Goal: Find specific page/section: Find specific page/section

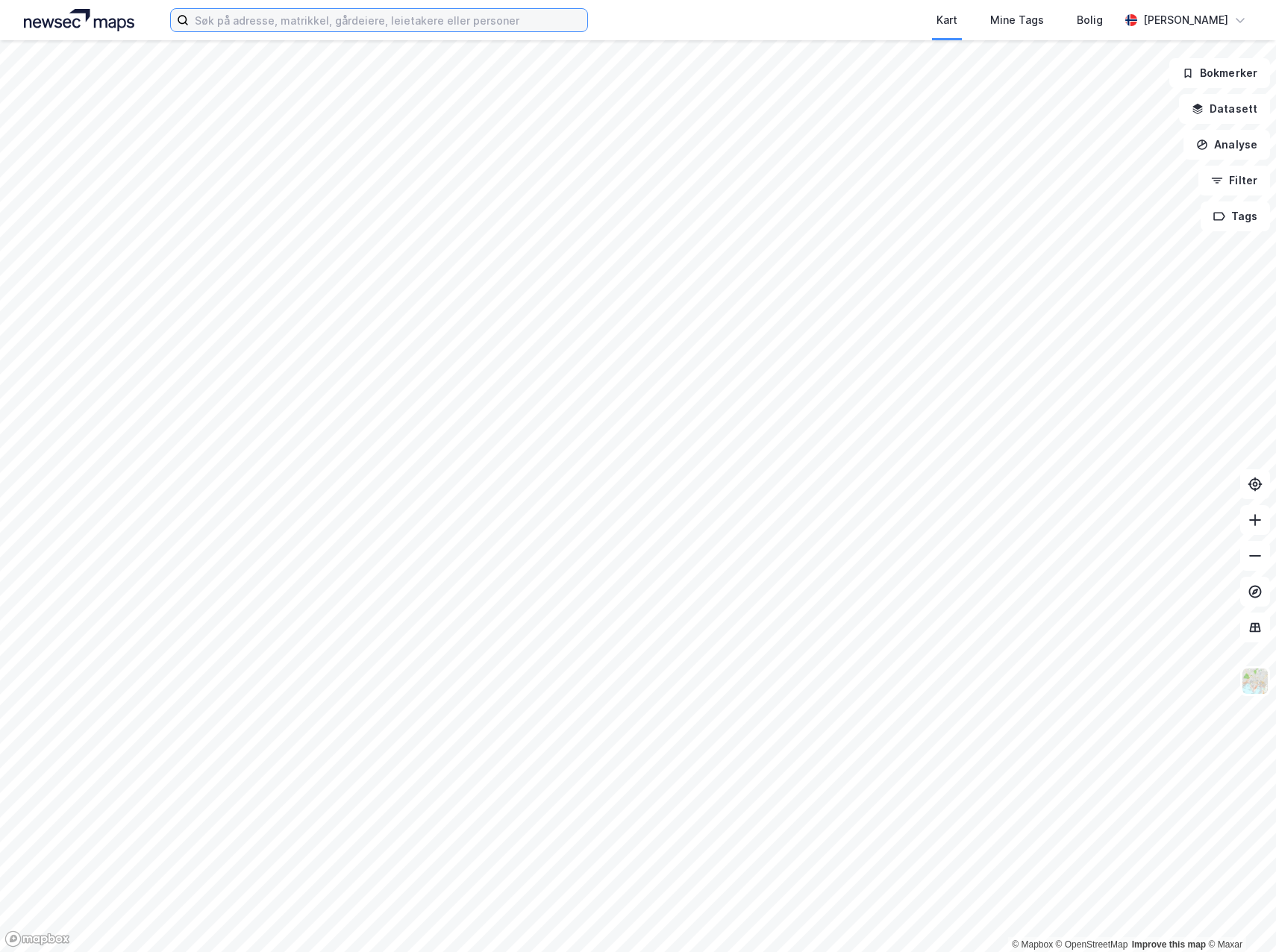
click at [293, 20] on input at bounding box center [388, 20] width 399 height 23
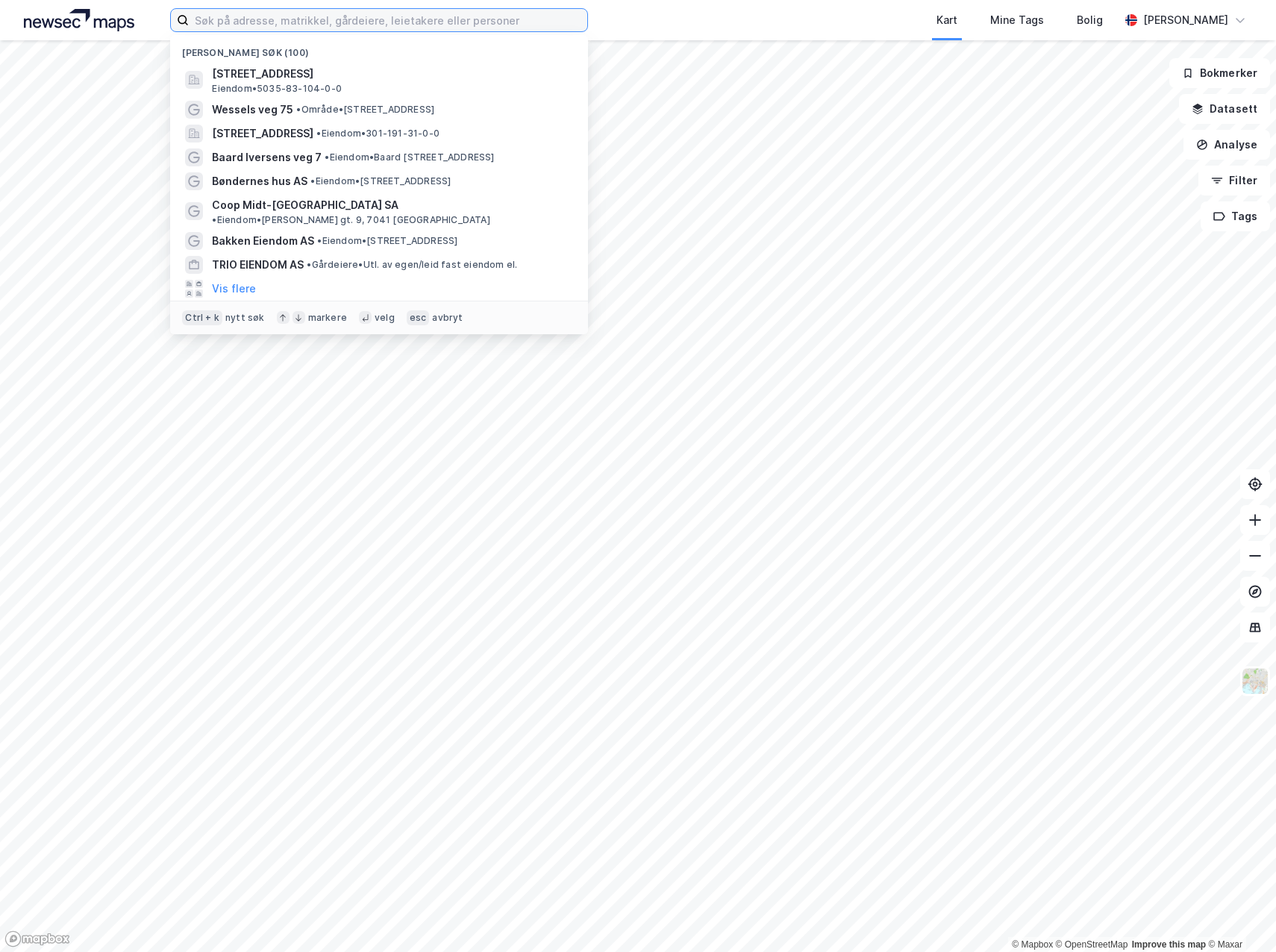
paste input "Hammersborg torg 1"
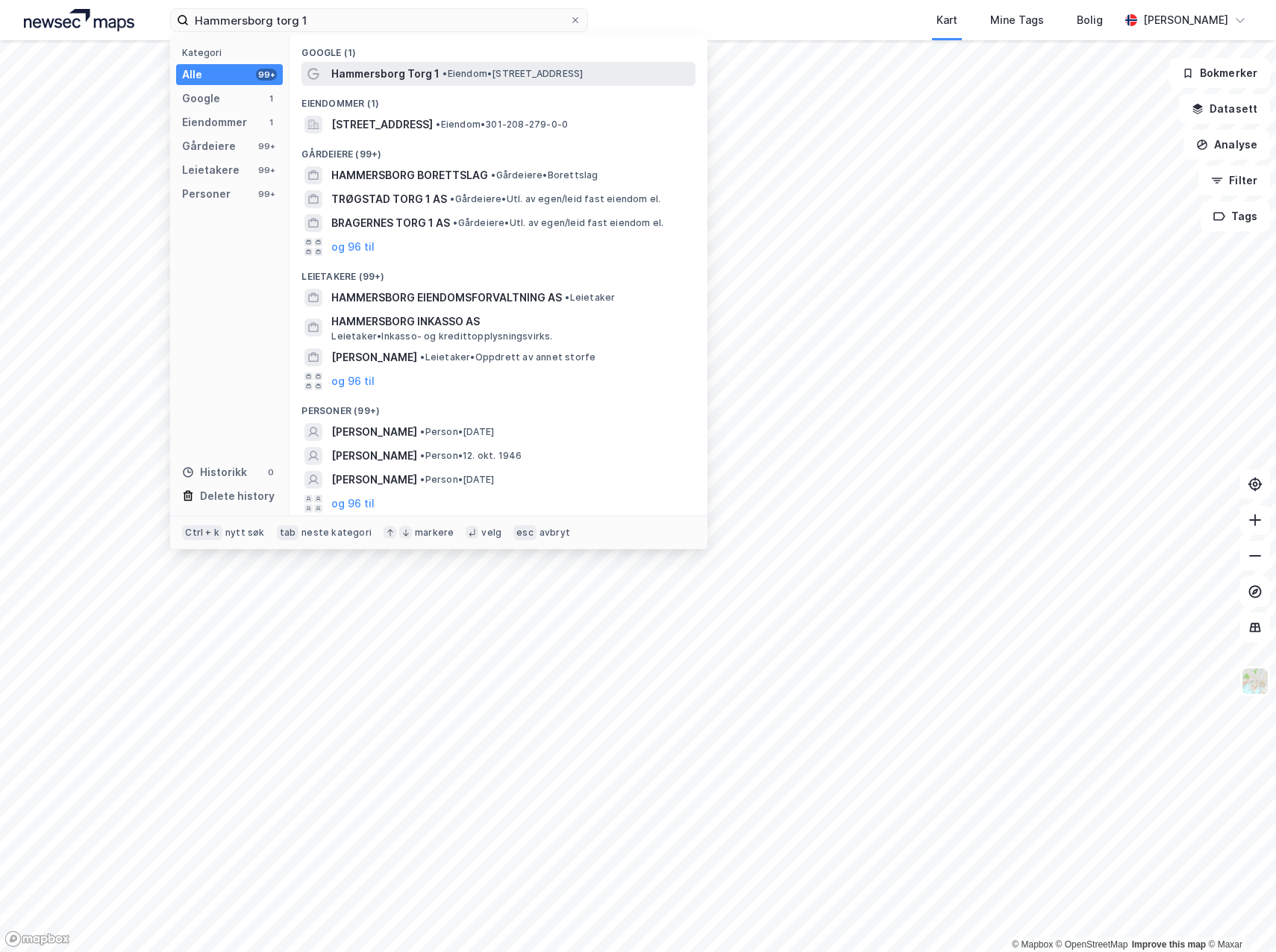
click at [407, 70] on span "Hammersborg Torg 1" at bounding box center [386, 74] width 108 height 18
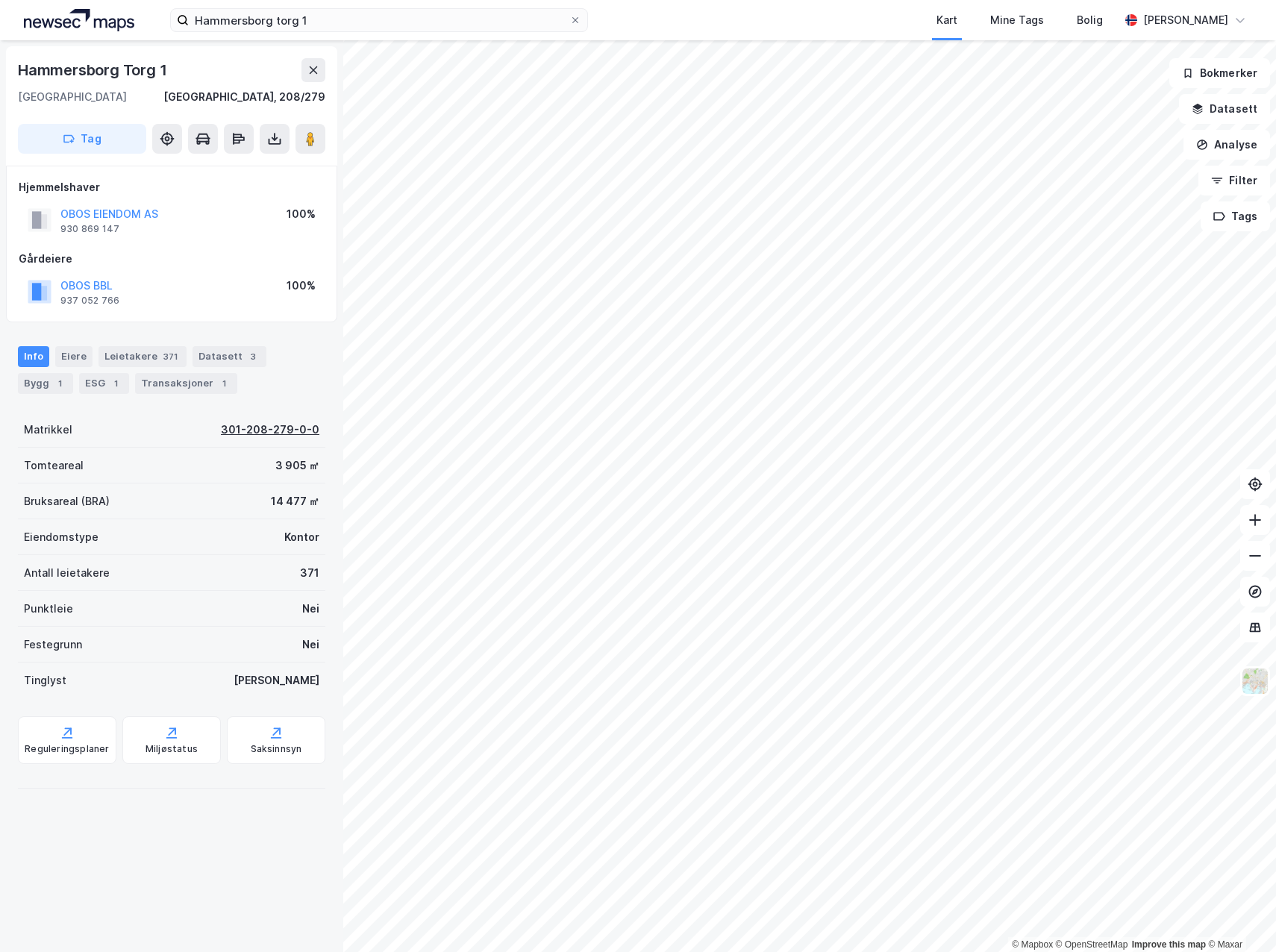
click at [262, 427] on div "301-208-279-0-0" at bounding box center [270, 429] width 98 height 18
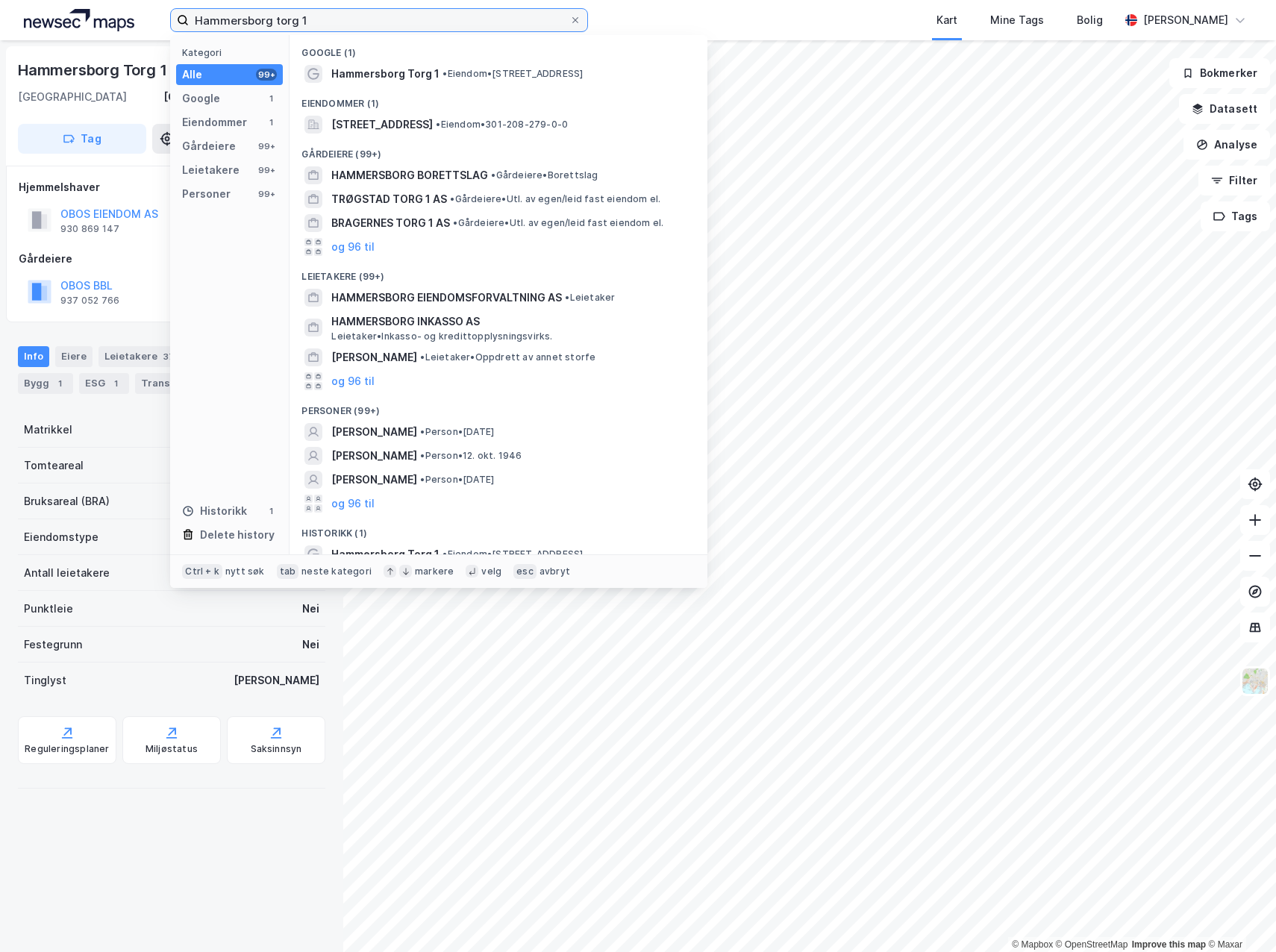
drag, startPoint x: 323, startPoint y: 17, endPoint x: 166, endPoint y: 15, distance: 157.0
click at [166, 15] on div "Hammersborg torg 1 Kategori Alle 99+ Google 1 Eiendommer 1 Gårdeiere 99+ Leieta…" at bounding box center [638, 20] width 1276 height 41
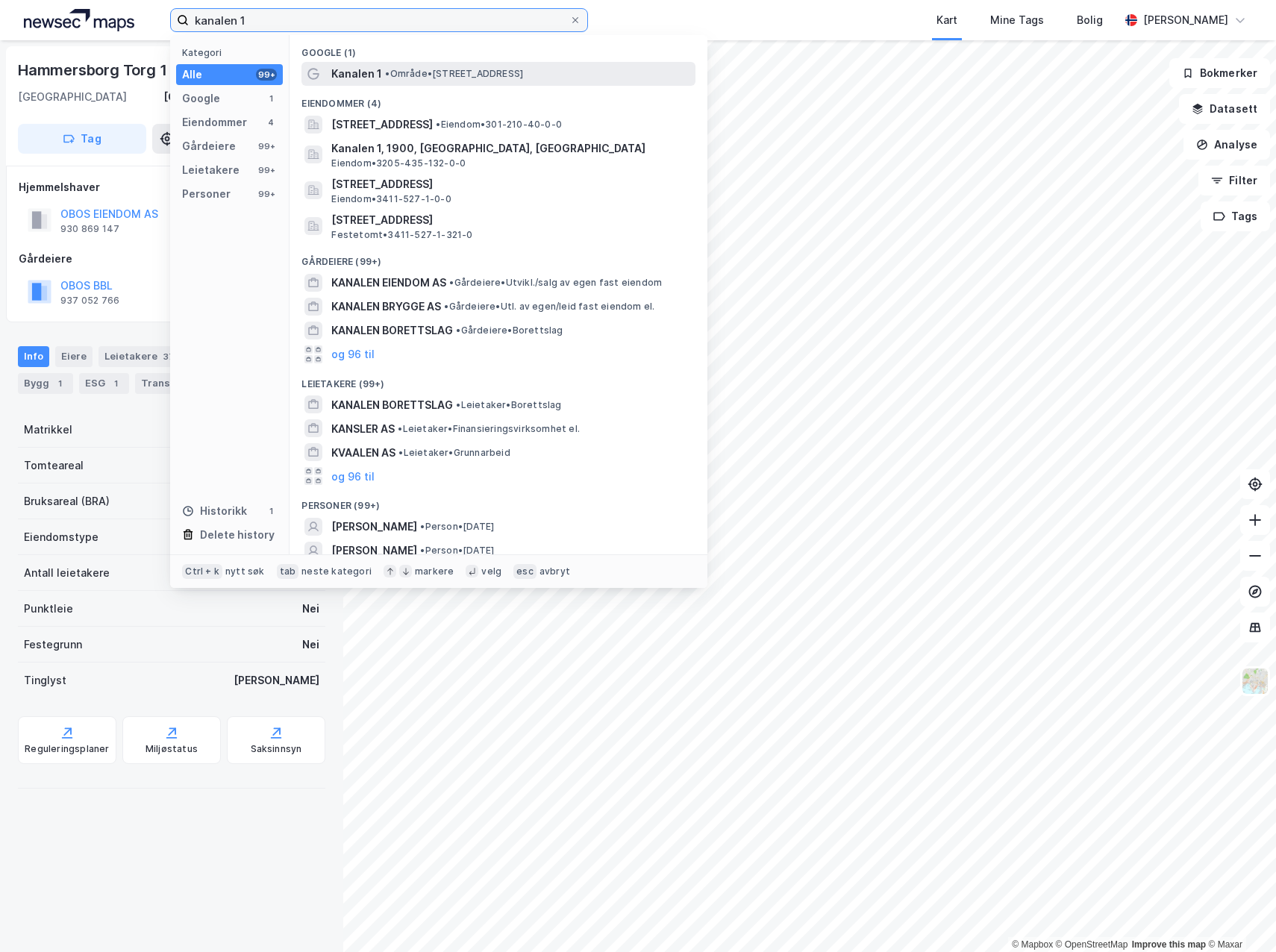
type input "kanalen 1"
click at [392, 77] on span "• Område • [STREET_ADDRESS]" at bounding box center [454, 74] width 138 height 12
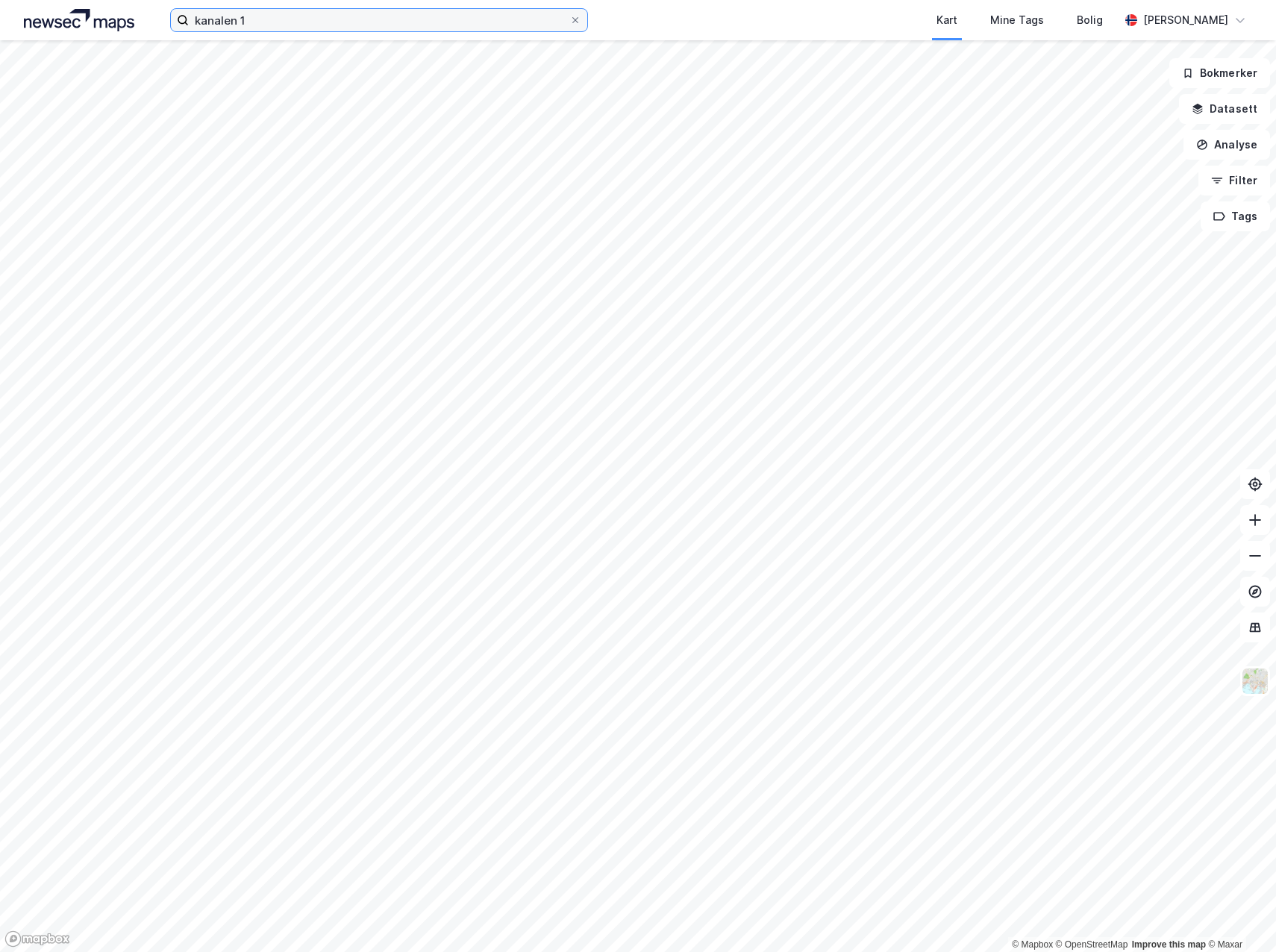
click at [268, 23] on input "kanalen 1" at bounding box center [379, 20] width 381 height 23
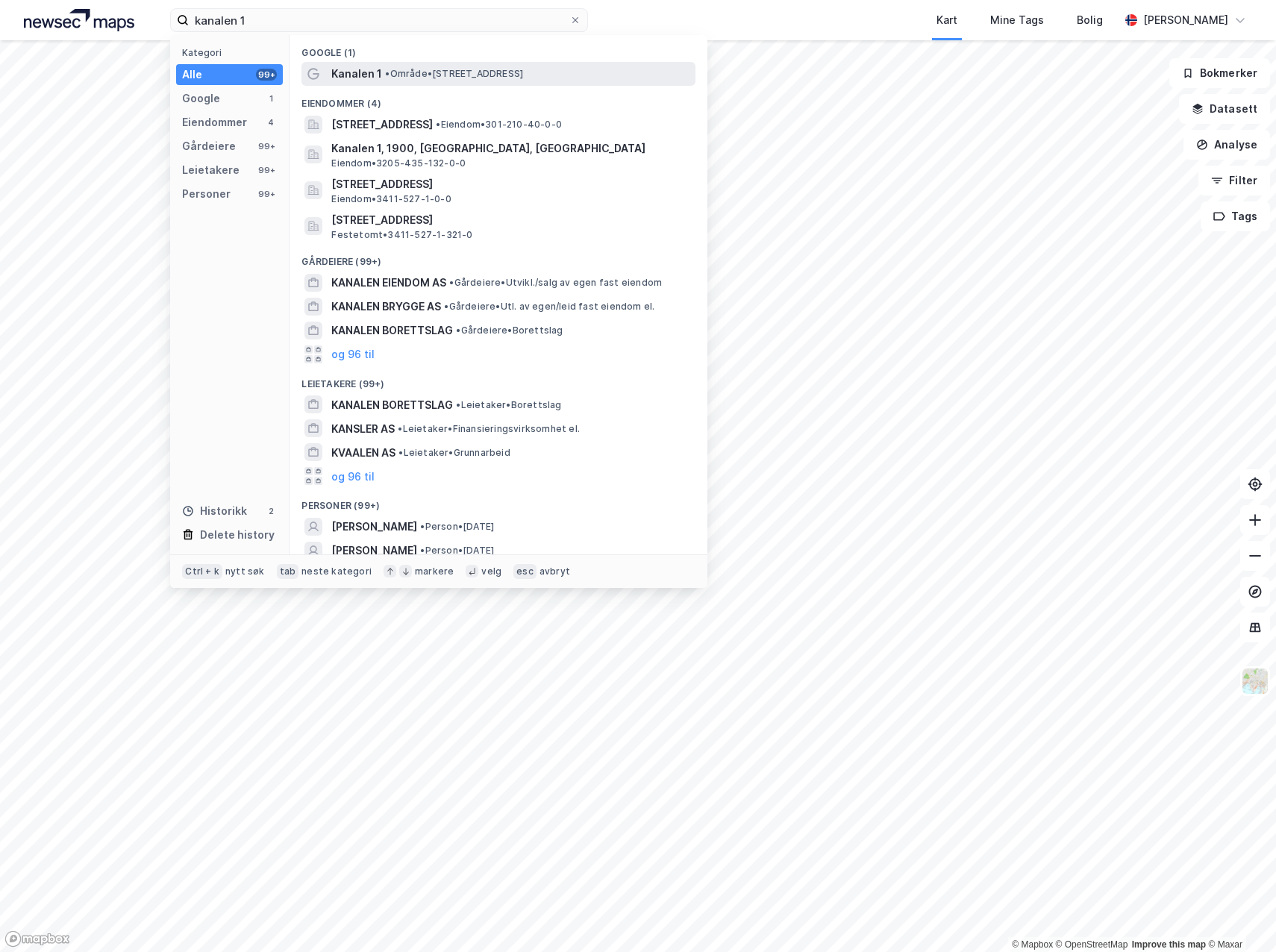
click at [428, 73] on span "• Område • [STREET_ADDRESS]" at bounding box center [454, 74] width 138 height 12
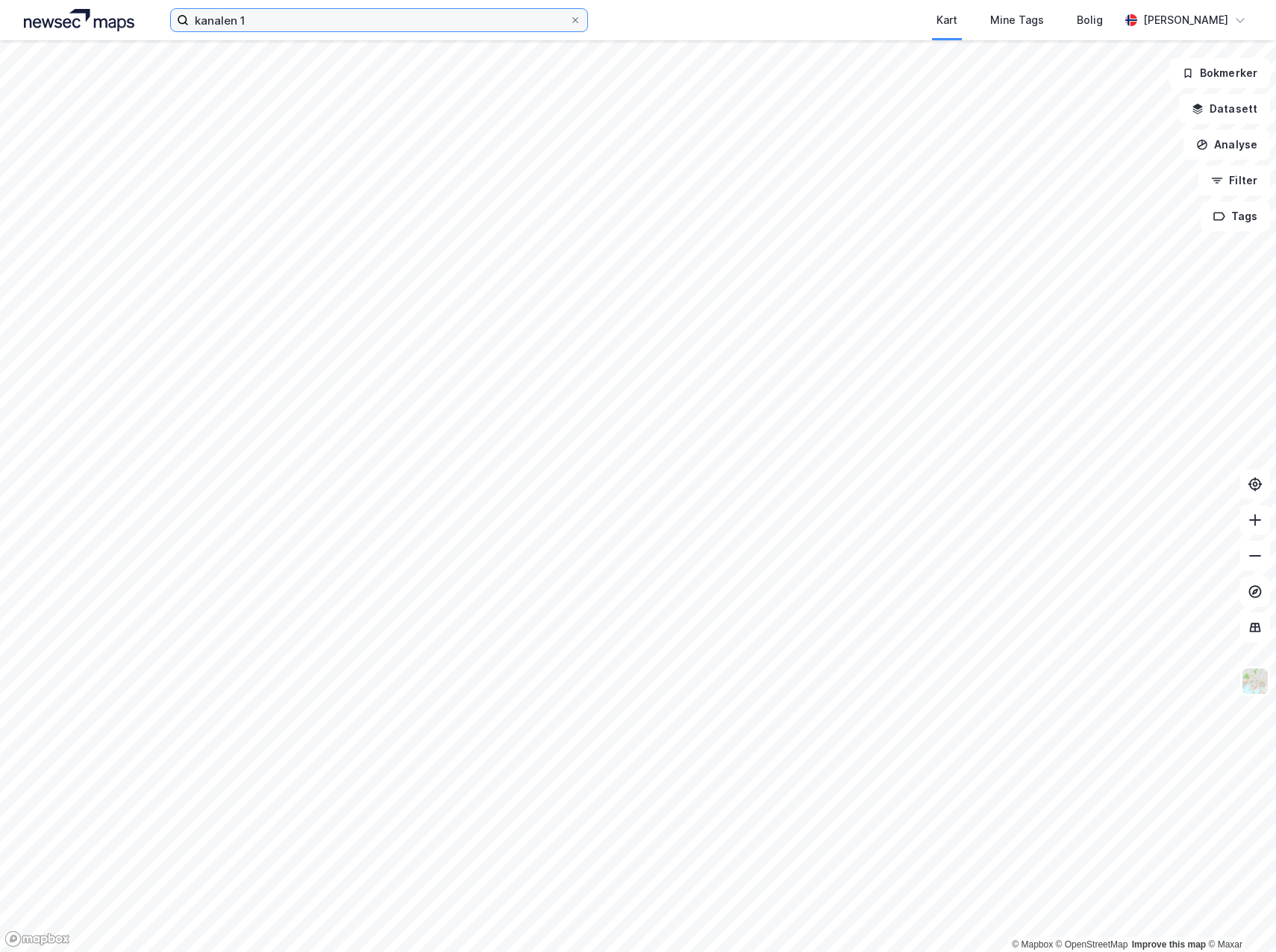
click at [278, 20] on input "kanalen 1" at bounding box center [379, 20] width 381 height 23
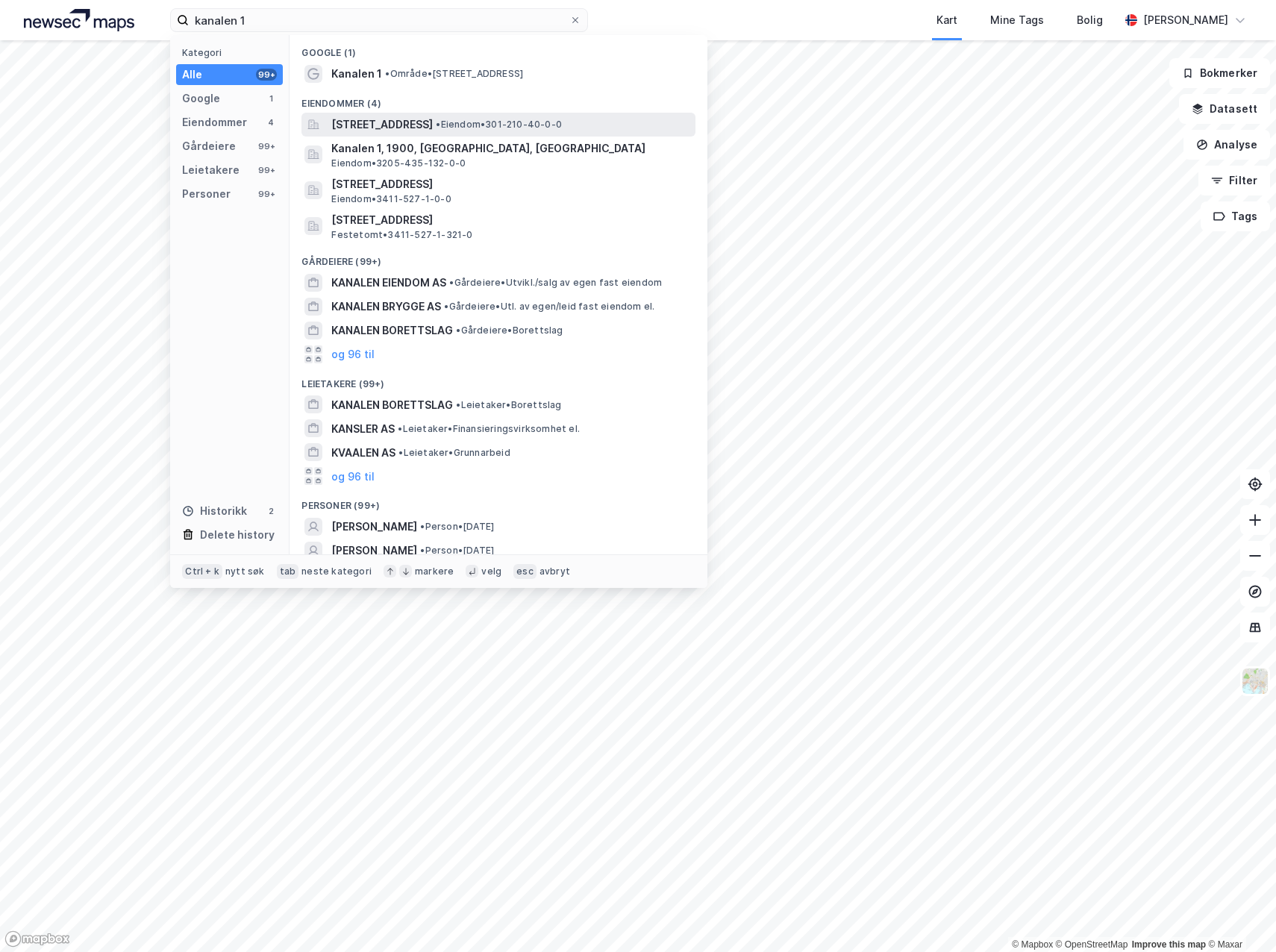
click at [414, 126] on span "[STREET_ADDRESS]" at bounding box center [382, 124] width 101 height 18
